Goal: Information Seeking & Learning: Learn about a topic

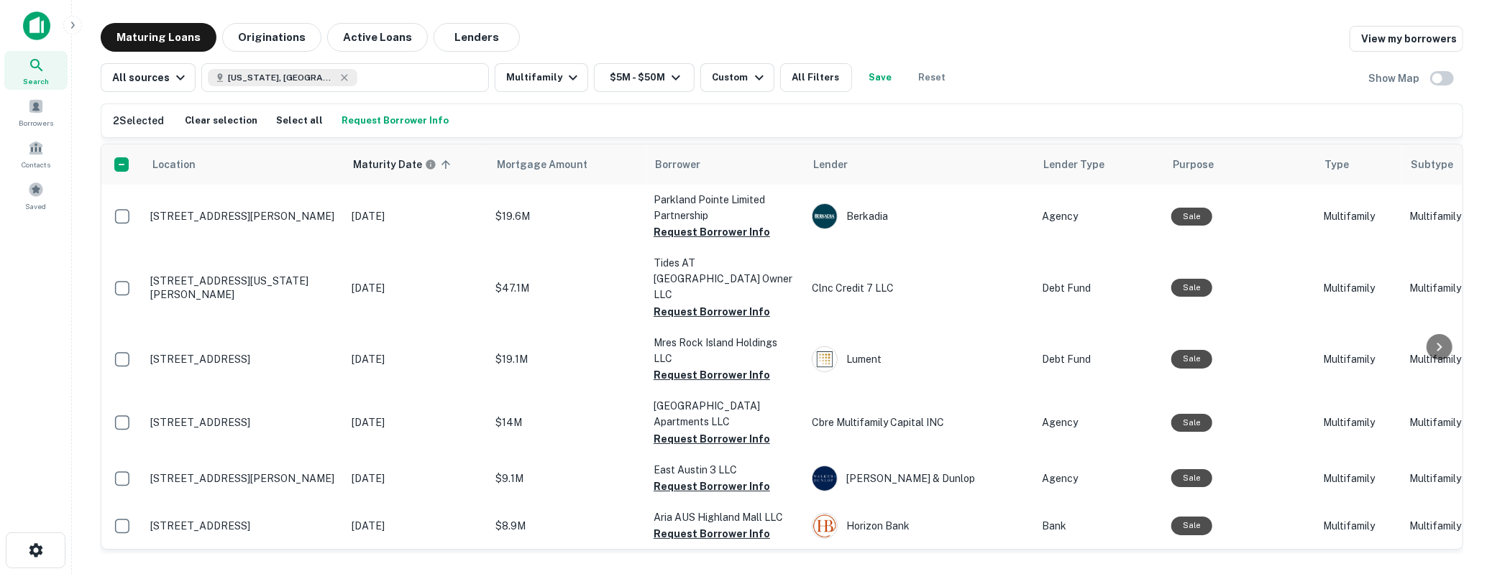
click at [1227, 83] on div "All sources [US_STATE], [GEOGRAPHIC_DATA] Multifamily $5M - $50M Custom All Fil…" at bounding box center [782, 72] width 1362 height 40
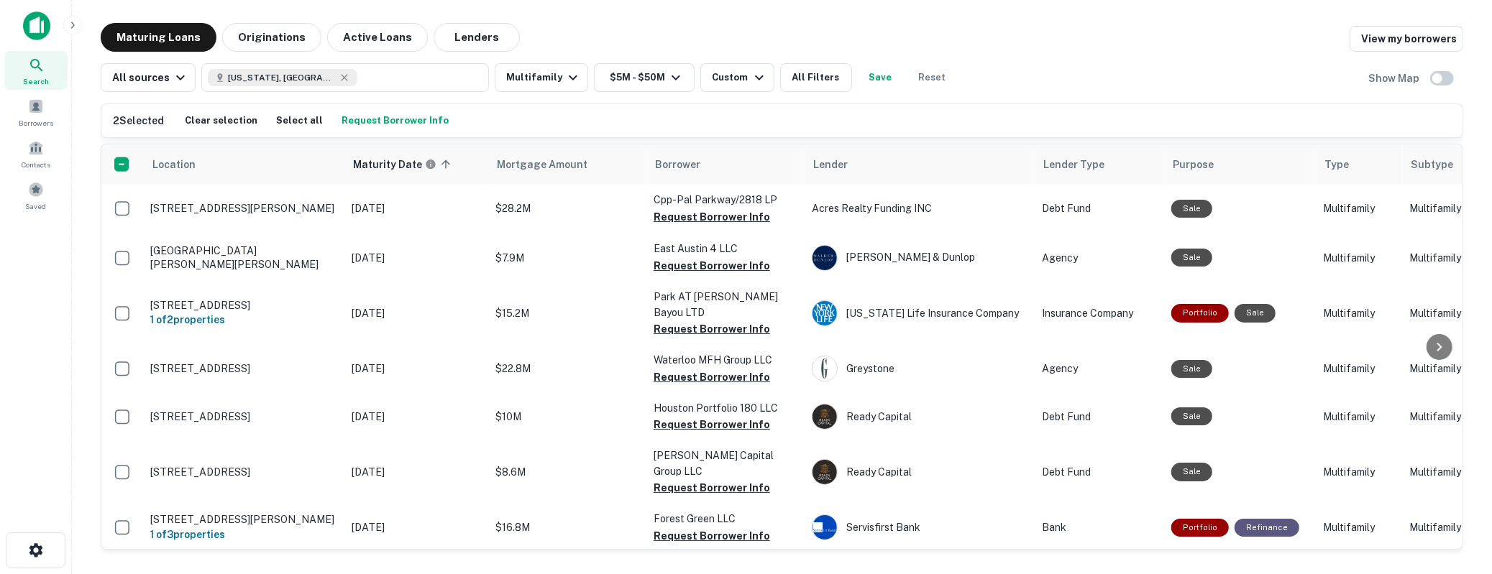
scroll to position [2261, 0]
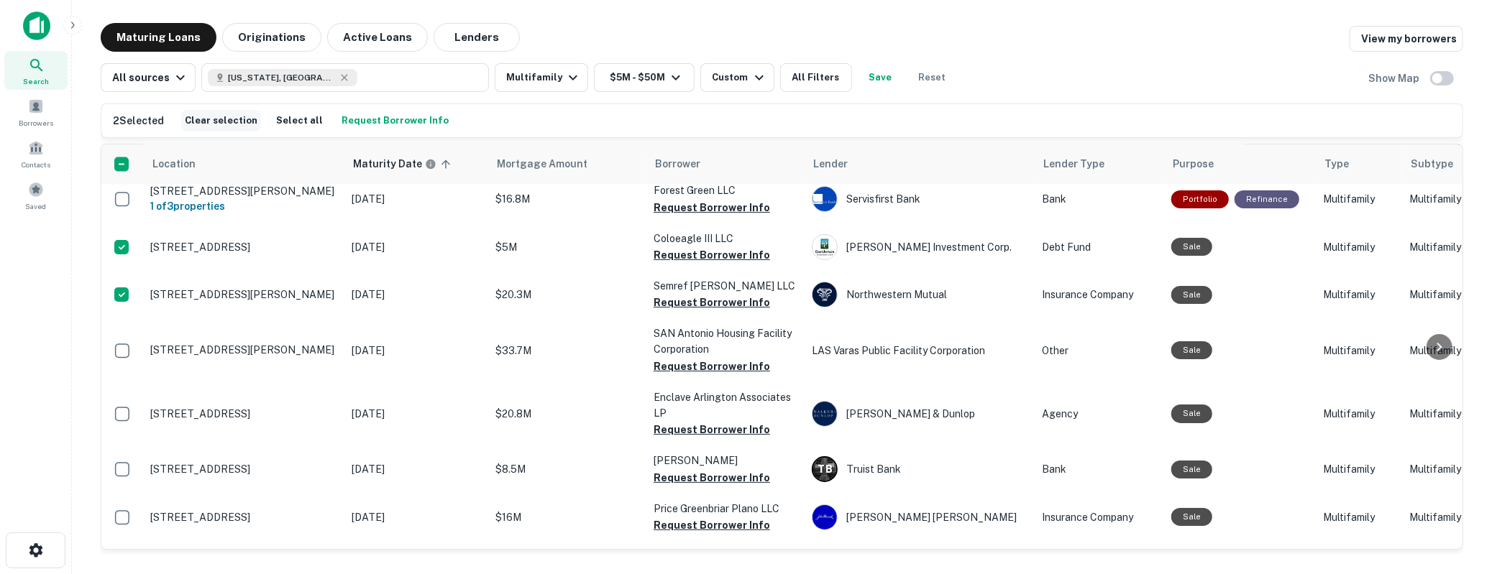
click at [230, 113] on button "Clear selection" at bounding box center [221, 121] width 80 height 22
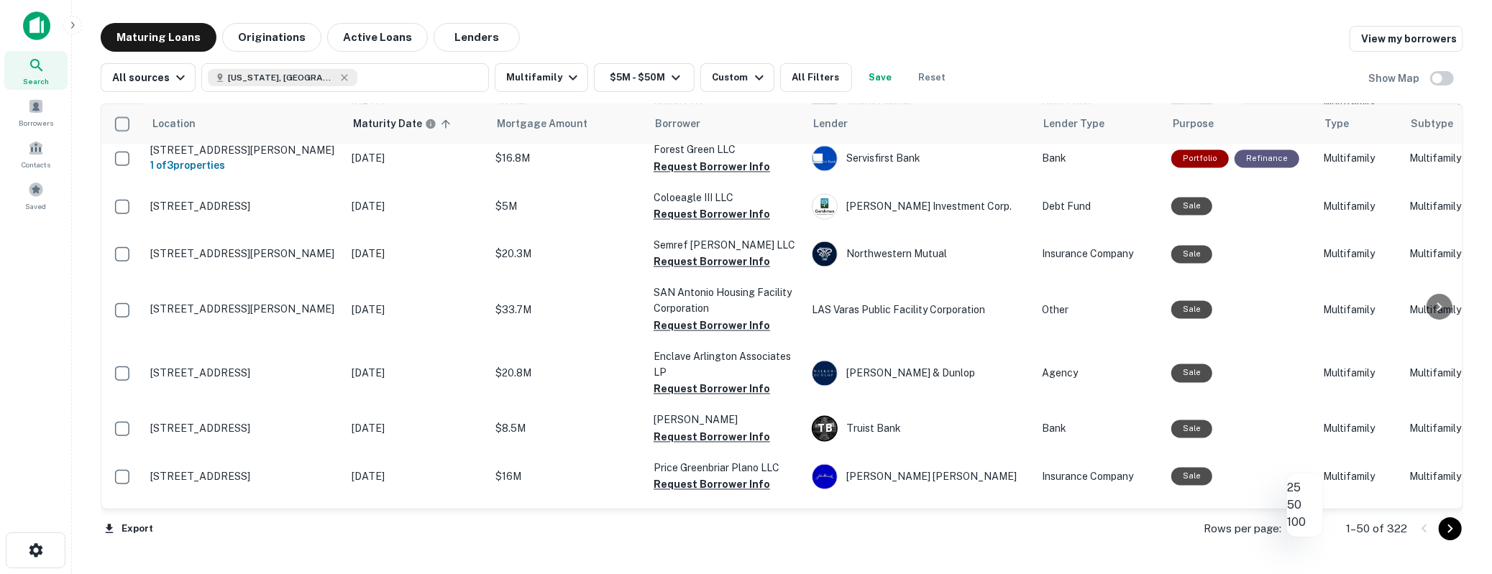
click at [1319, 529] on body "Search Borrowers Contacts Saved Maturing Loans Originations Active Loans Lender…" at bounding box center [746, 287] width 1492 height 574
click at [1402, 543] on div at bounding box center [746, 287] width 1492 height 574
click at [1445, 533] on icon "Go to next page" at bounding box center [1449, 528] width 17 height 17
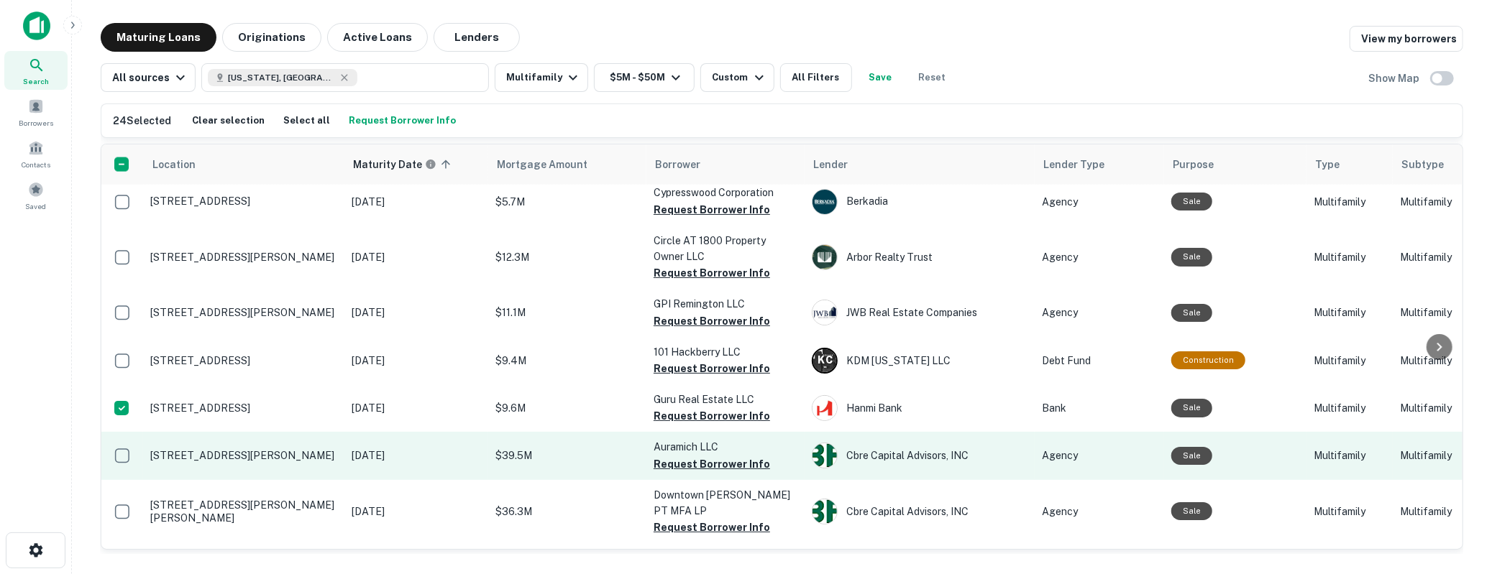
scroll to position [2013, 0]
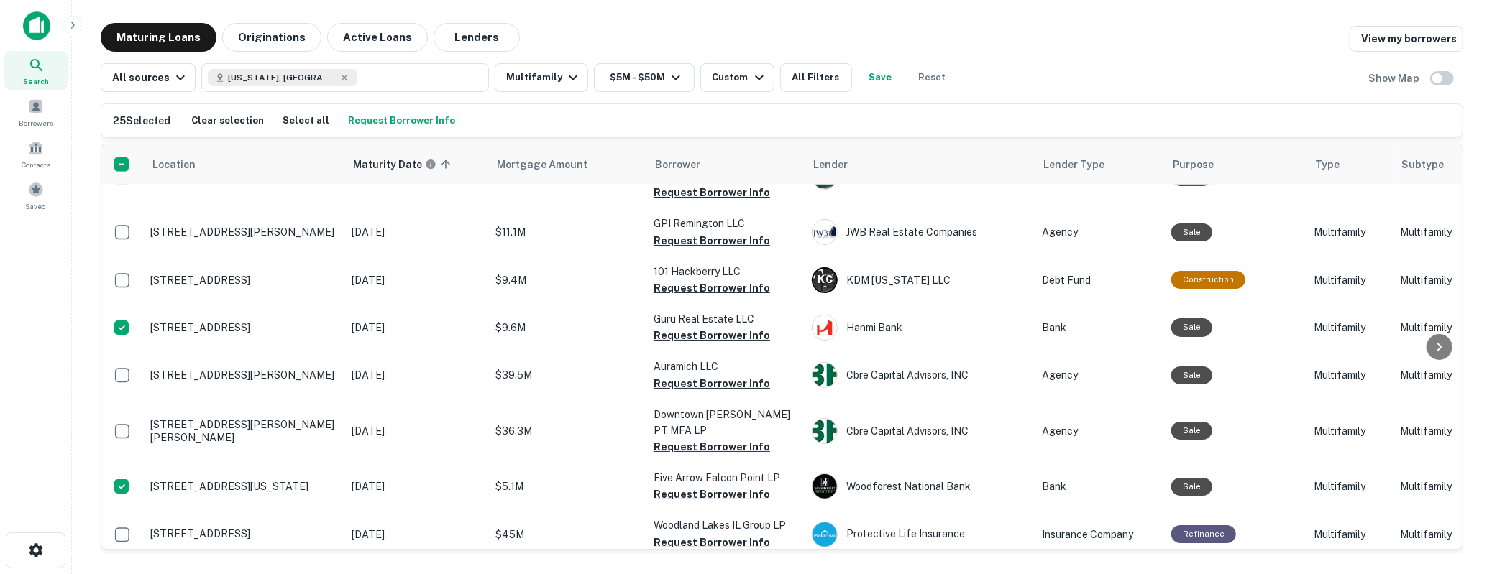
click at [124, 559] on td at bounding box center [122, 582] width 42 height 47
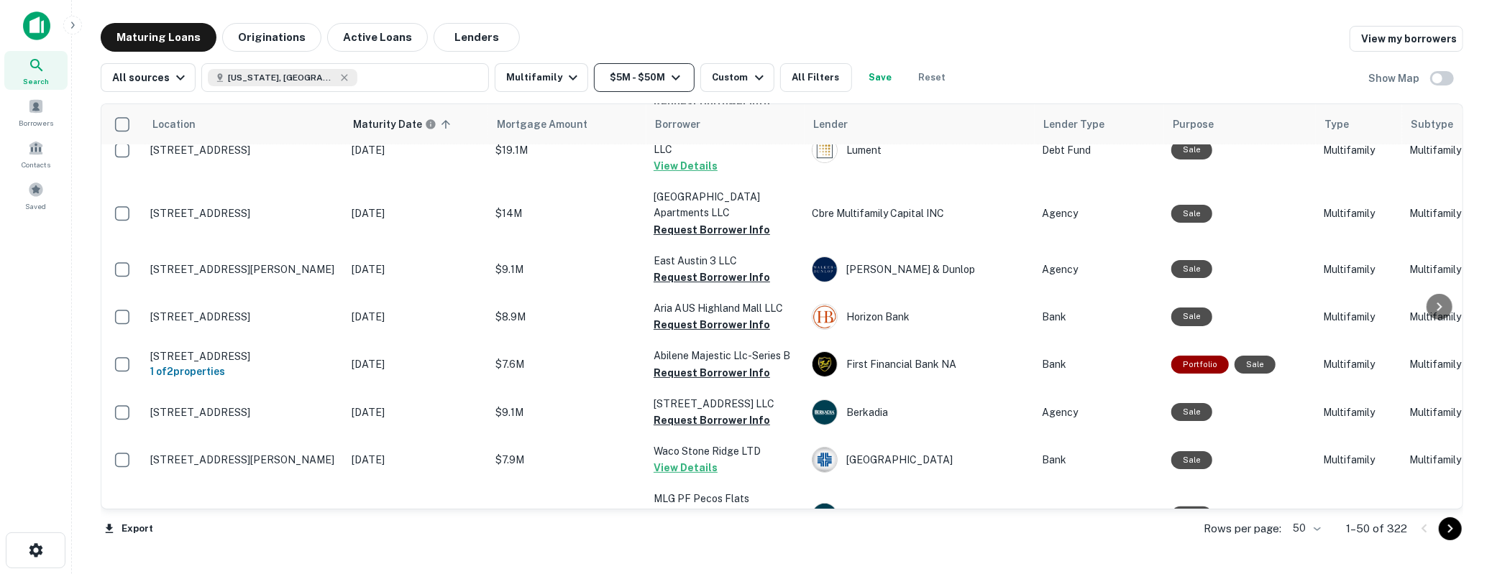
scroll to position [167, 0]
click at [814, 73] on button "All Filters" at bounding box center [816, 77] width 72 height 29
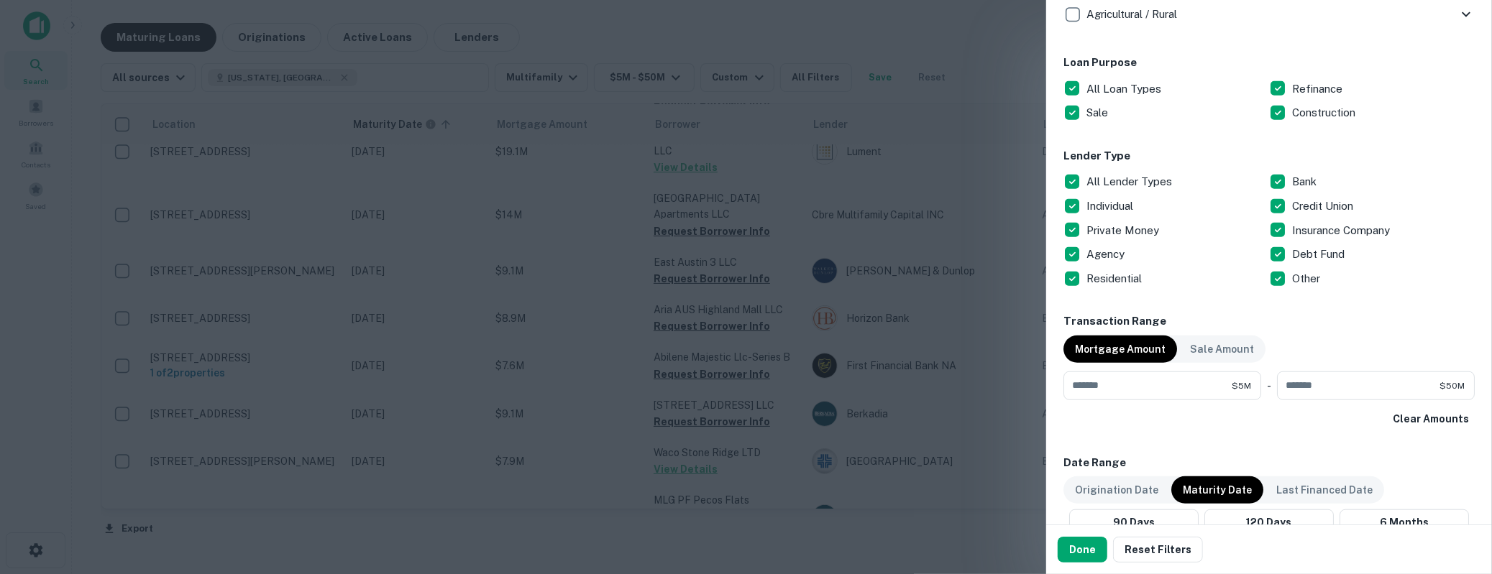
scroll to position [805, 0]
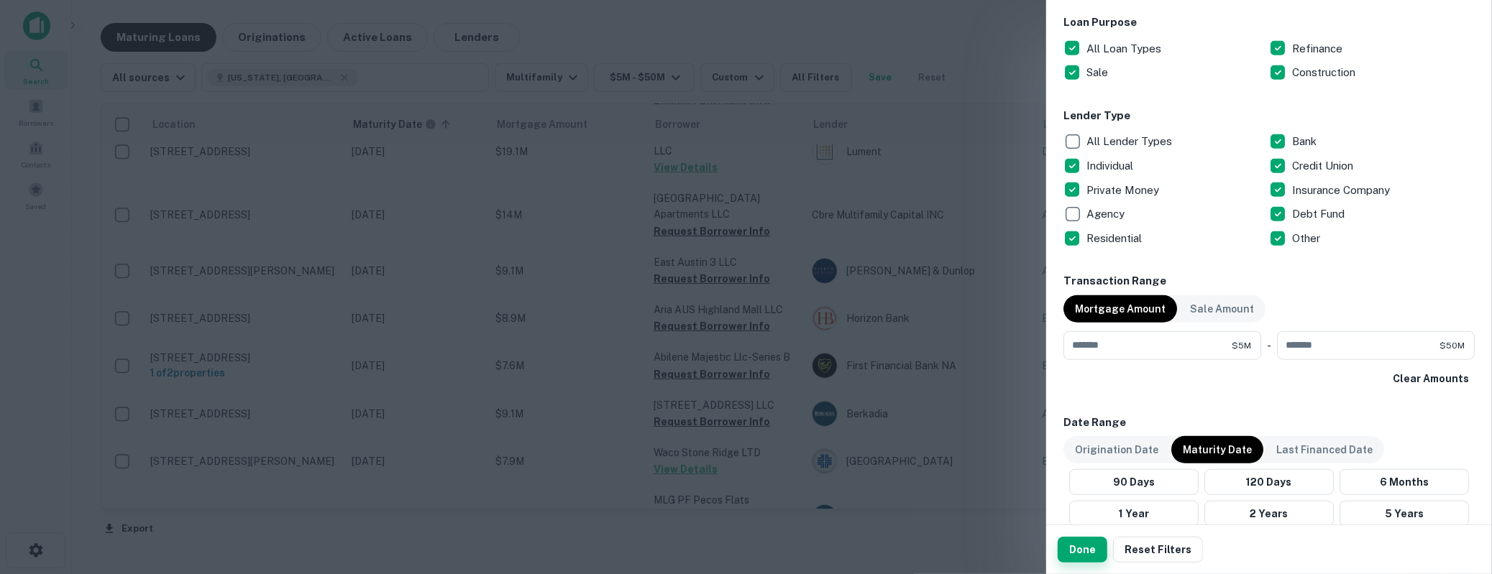
click at [1080, 546] on button "Done" at bounding box center [1082, 550] width 50 height 26
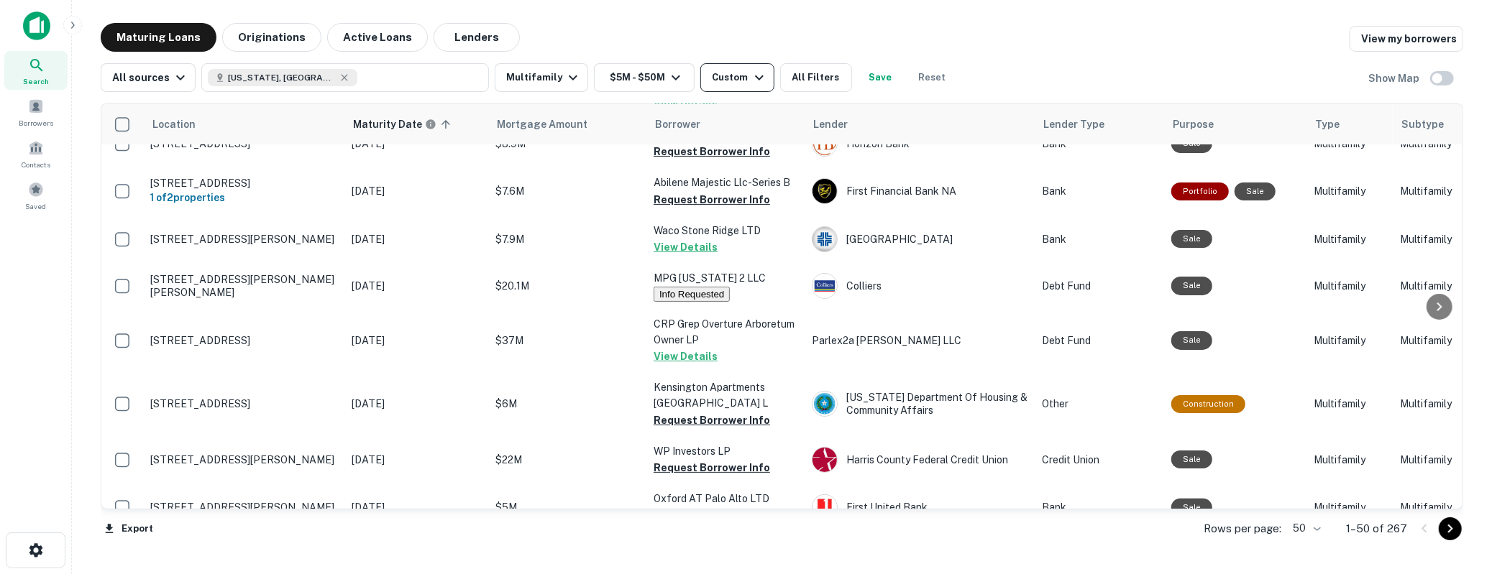
click at [738, 81] on div "Custom" at bounding box center [739, 77] width 55 height 17
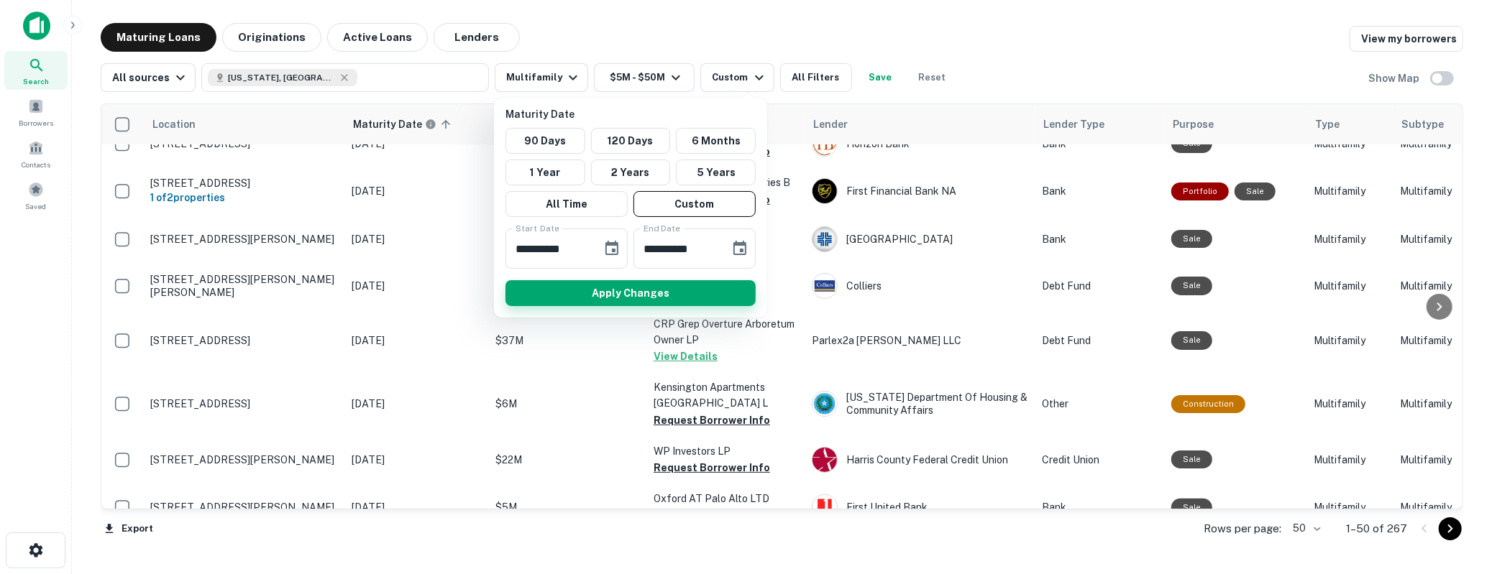
click at [587, 296] on button "Apply Changes" at bounding box center [630, 293] width 250 height 26
